Goal: Task Accomplishment & Management: Complete application form

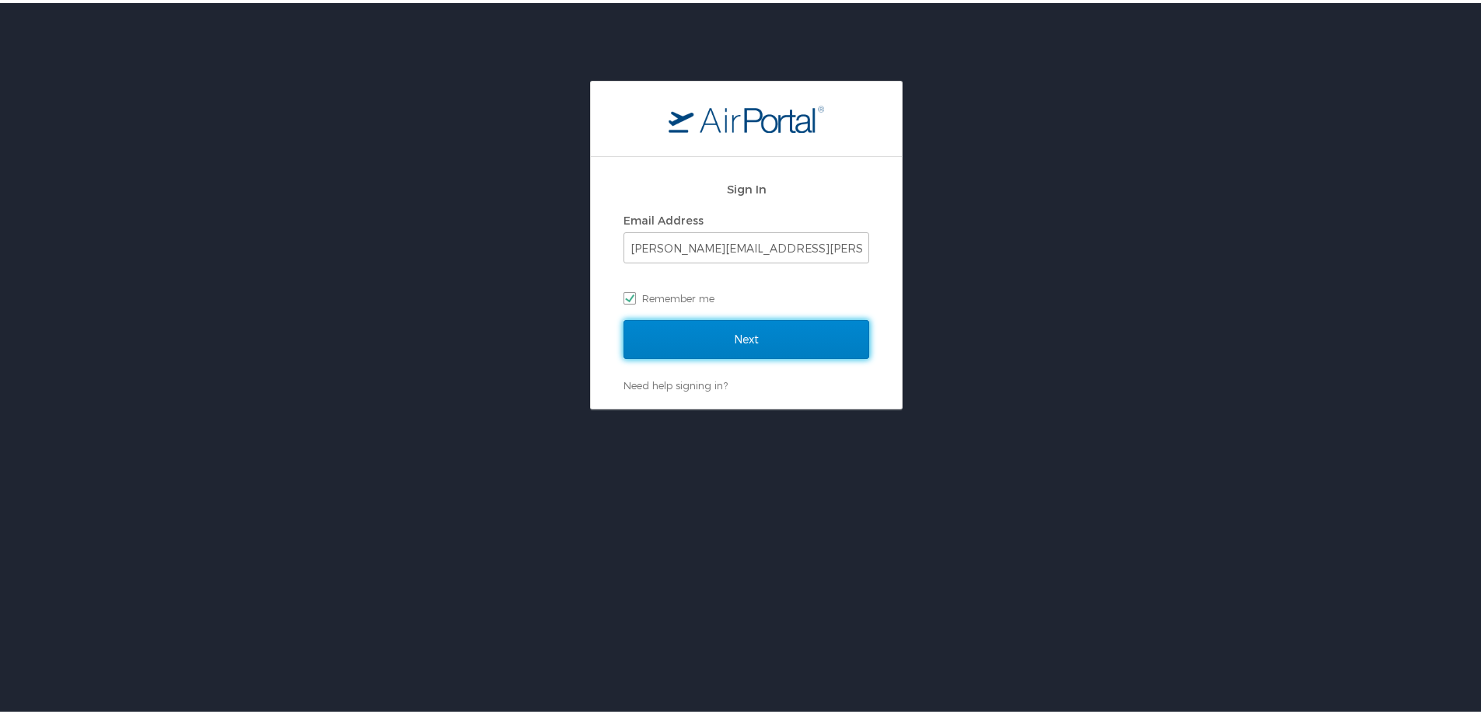
click at [725, 335] on input "Next" at bounding box center [746, 336] width 246 height 39
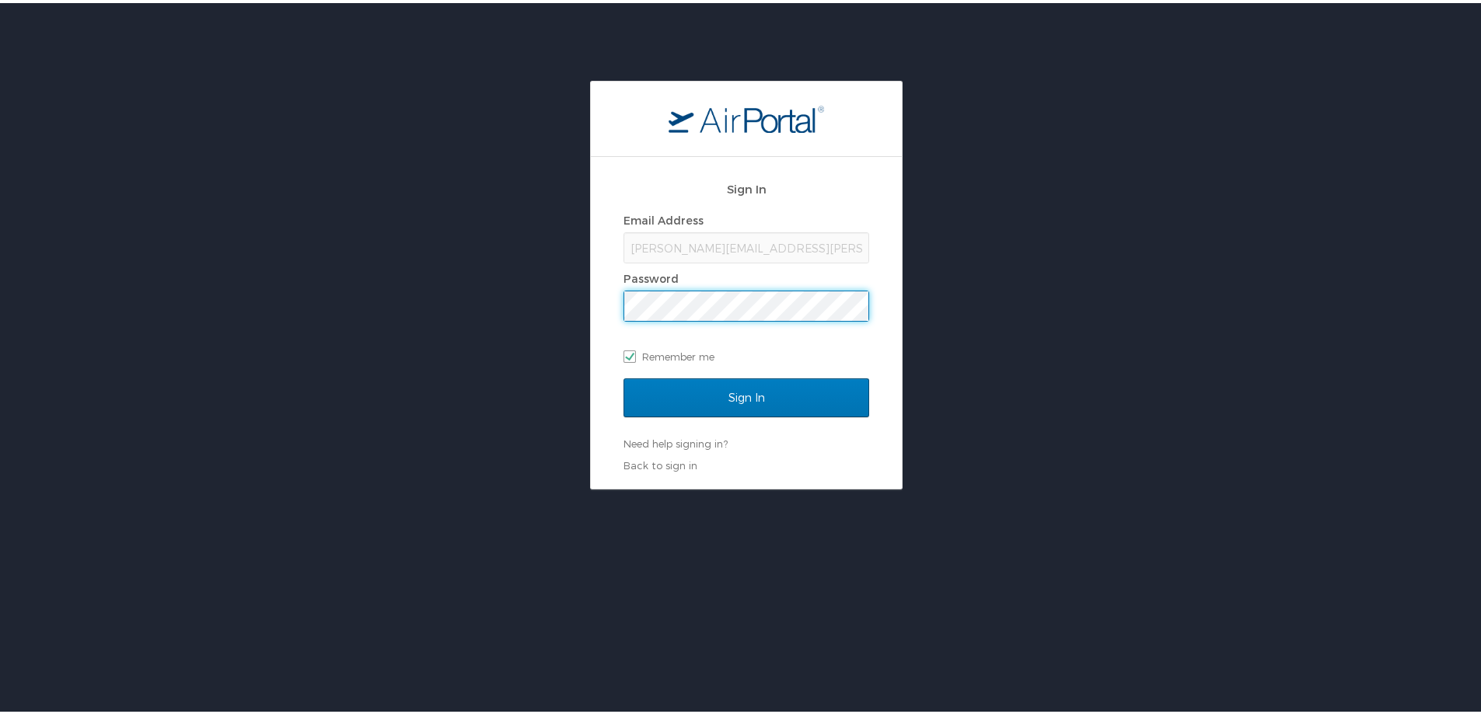
click at [623, 375] on input "Sign In" at bounding box center [746, 394] width 246 height 39
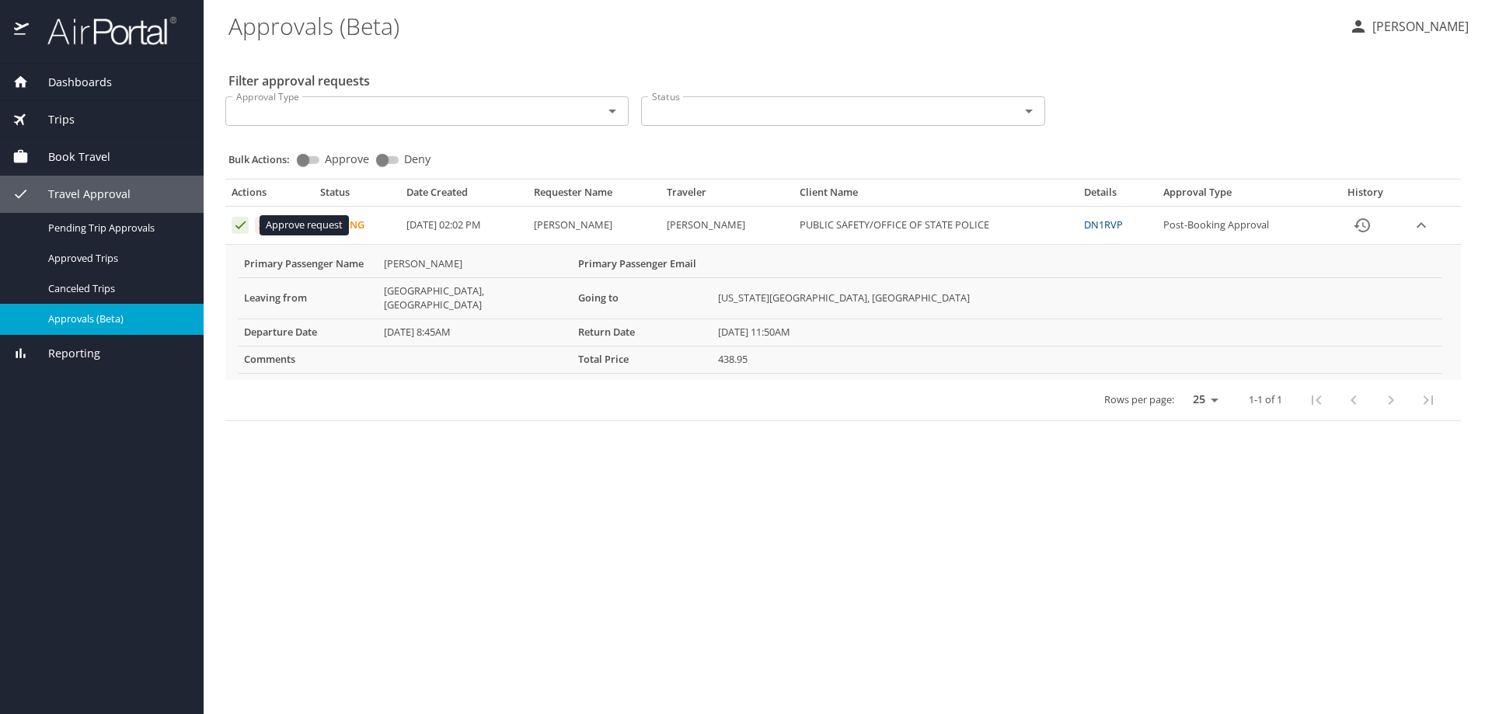
click at [239, 223] on icon "Approval table" at bounding box center [240, 225] width 15 height 15
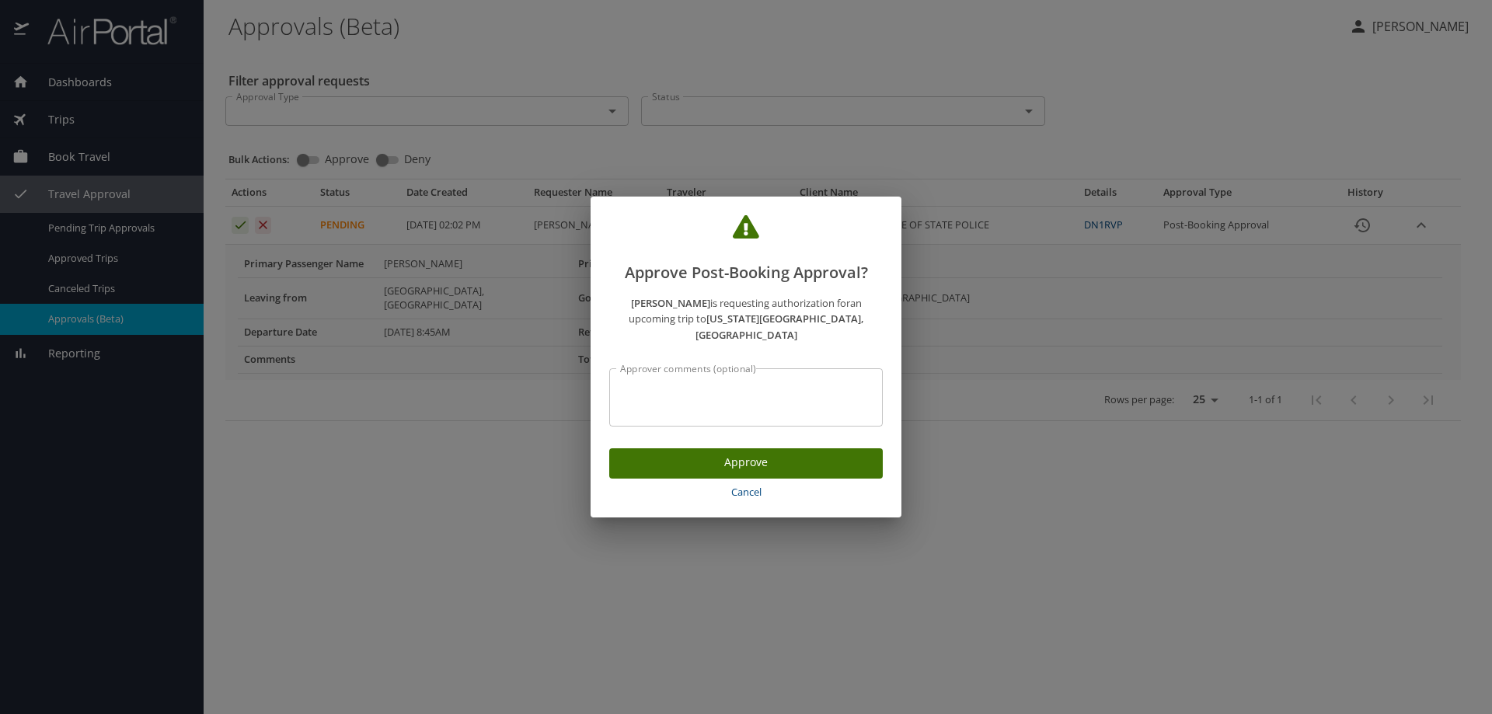
click at [776, 459] on span "Approve" at bounding box center [746, 462] width 249 height 19
